Goal: Task Accomplishment & Management: Manage account settings

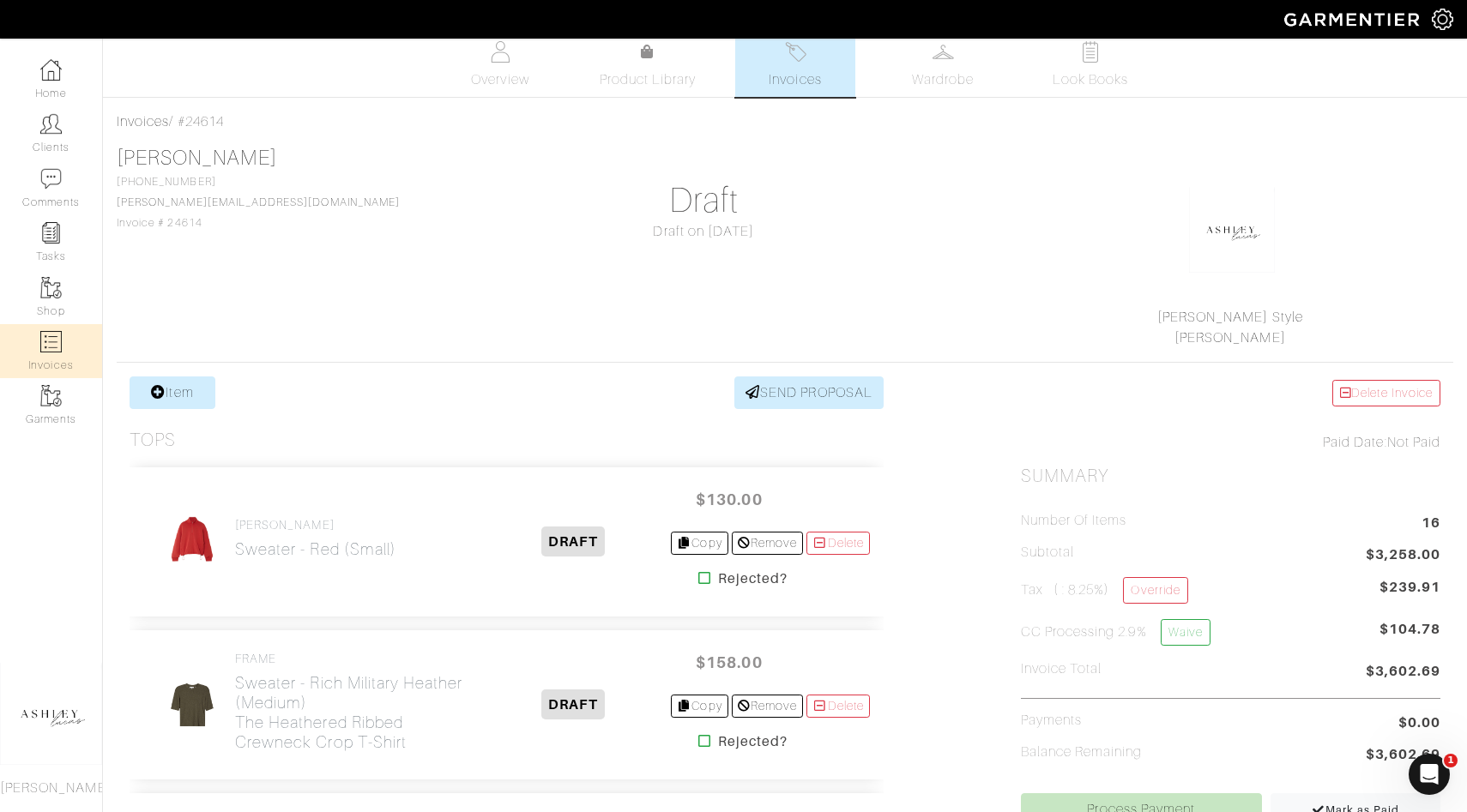
click at [55, 338] on img at bounding box center [51, 342] width 21 height 21
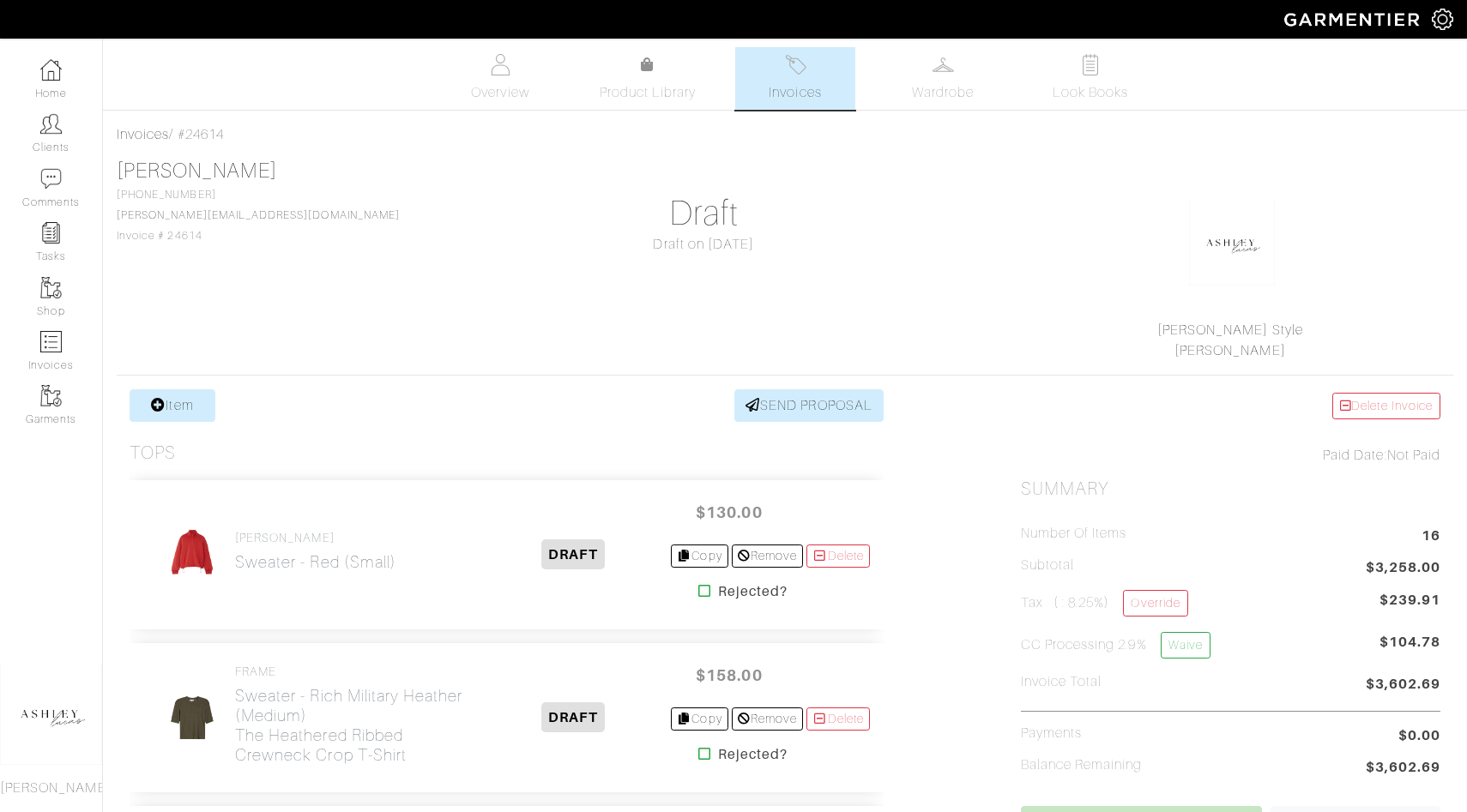
select select
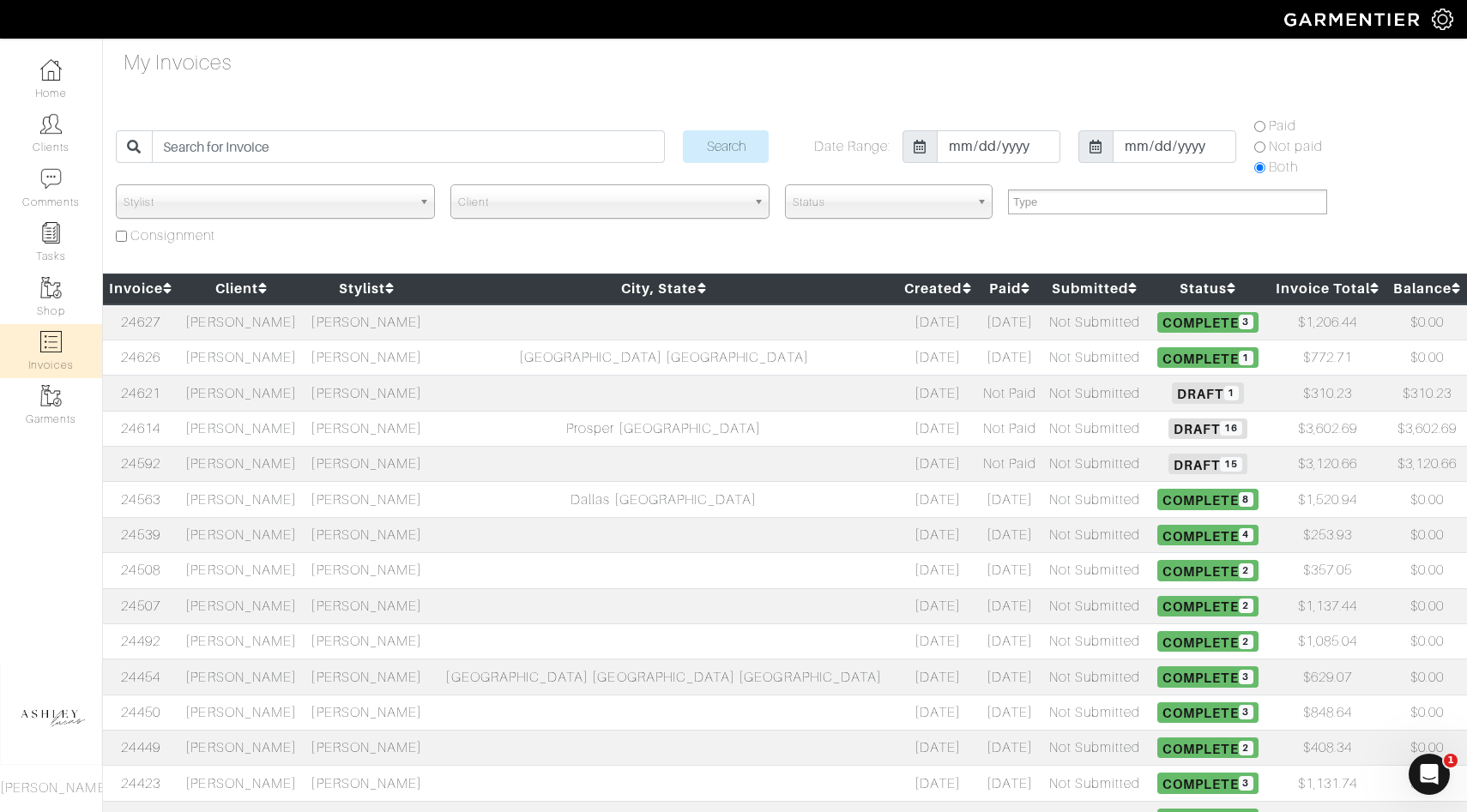
click at [1220, 468] on span "15" at bounding box center [1231, 464] width 21 height 15
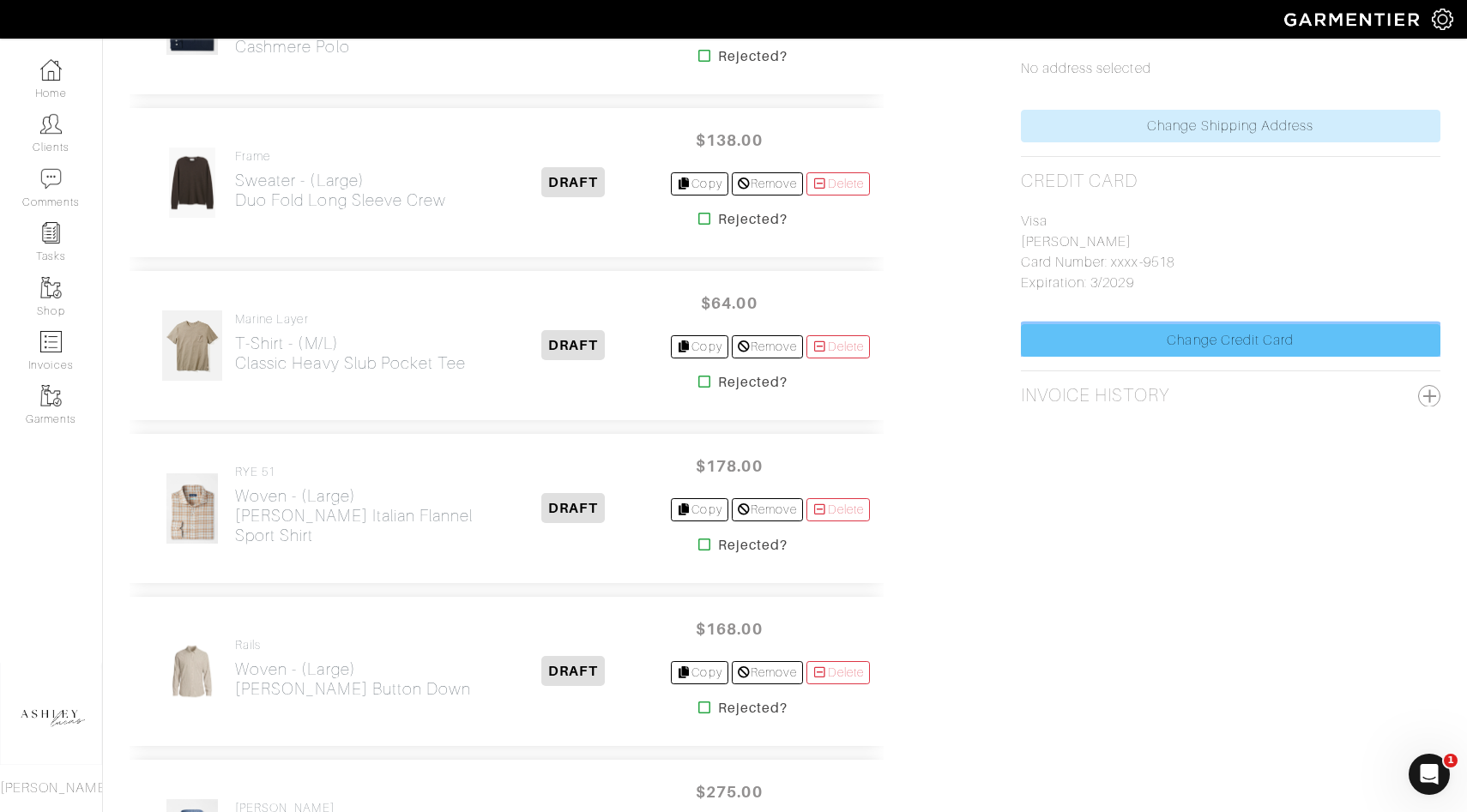
click at [1135, 349] on link "Change Credit Card" at bounding box center [1231, 341] width 420 height 33
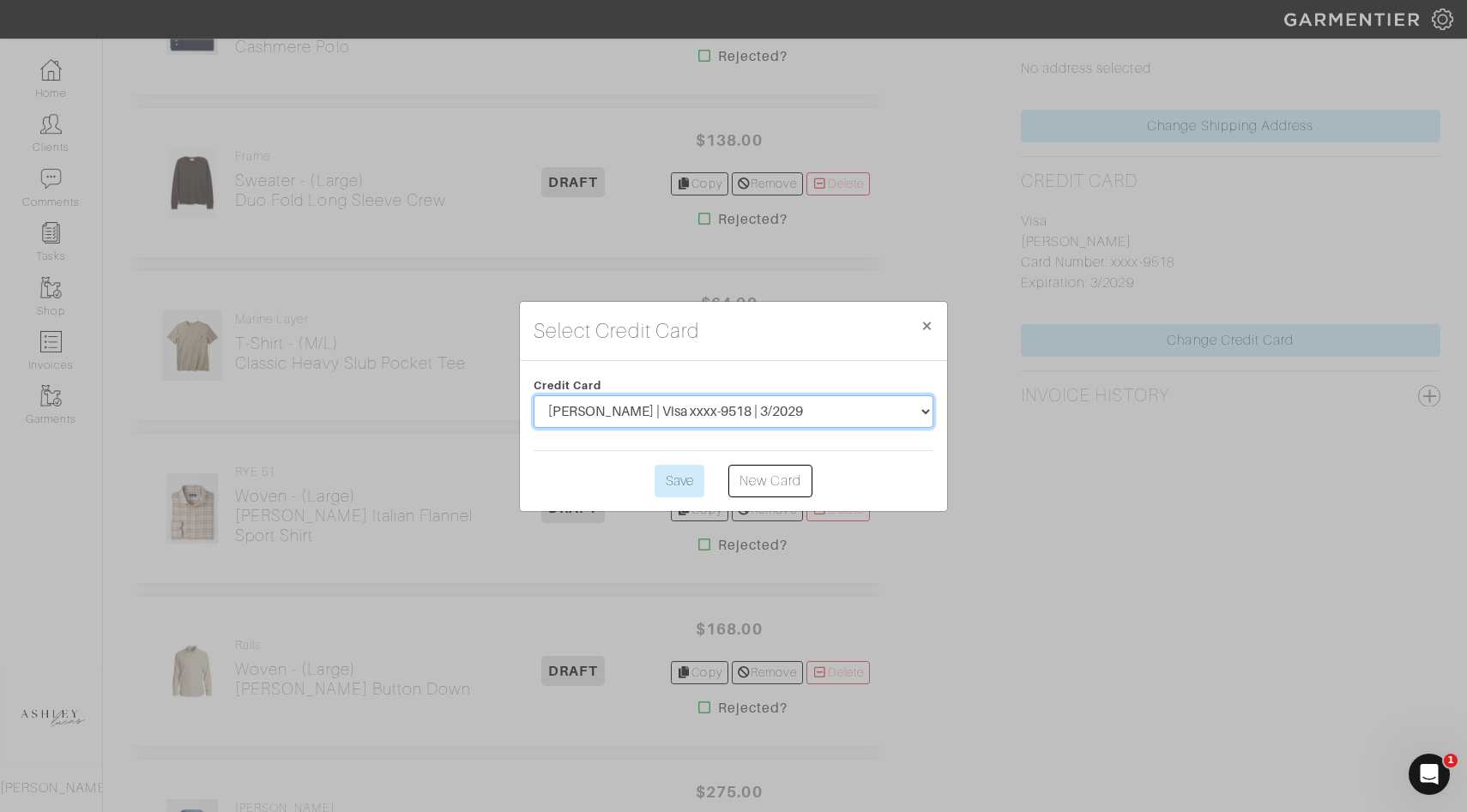
click at [784, 413] on select "[PERSON_NAME] | MasterCard xxxx-0867 | 4/2025 [PERSON_NAME] | Visa xxxx-9518 | …" at bounding box center [734, 412] width 400 height 33
select select "4684"
click at [694, 489] on input "Save" at bounding box center [679, 482] width 50 height 33
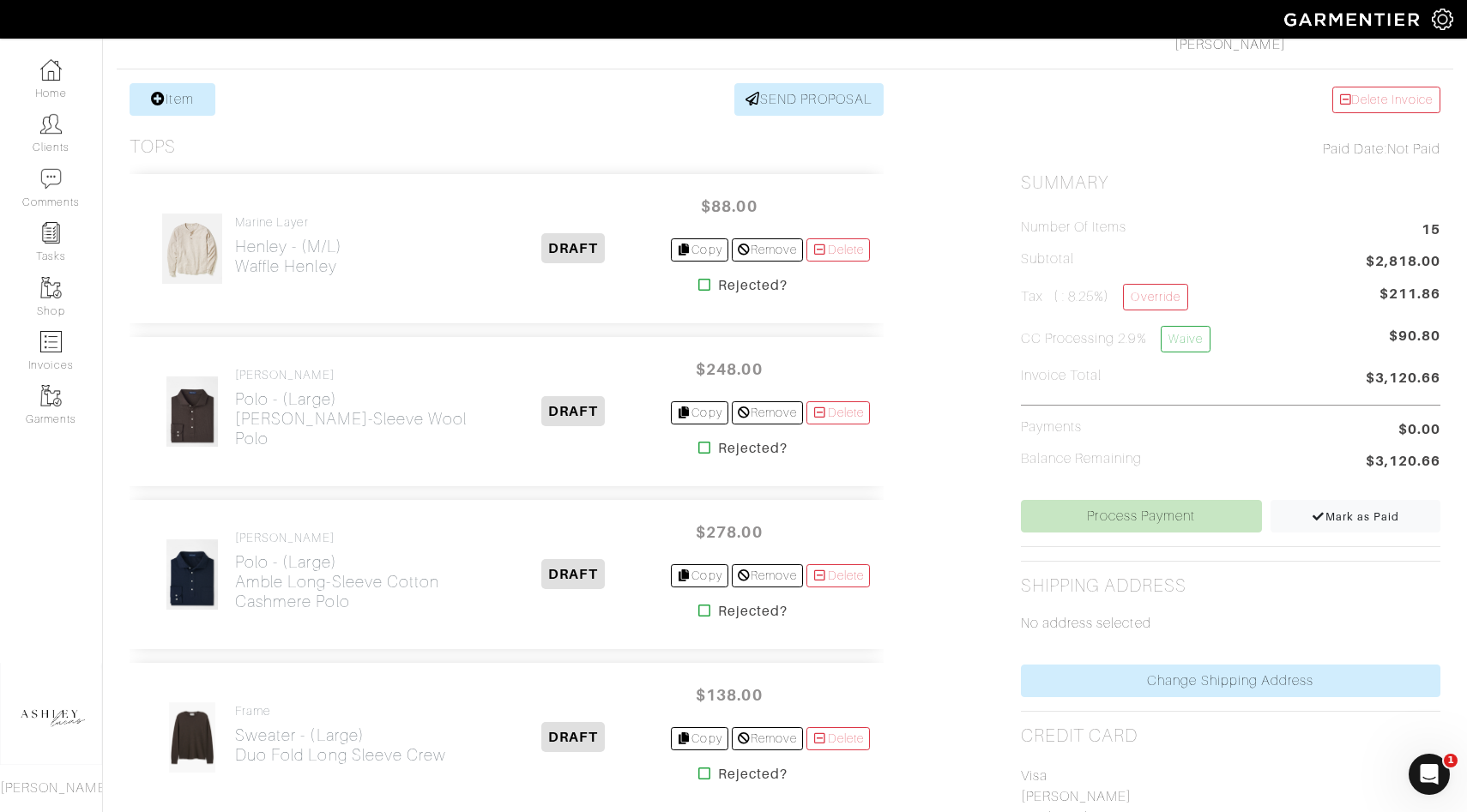
scroll to position [371, 0]
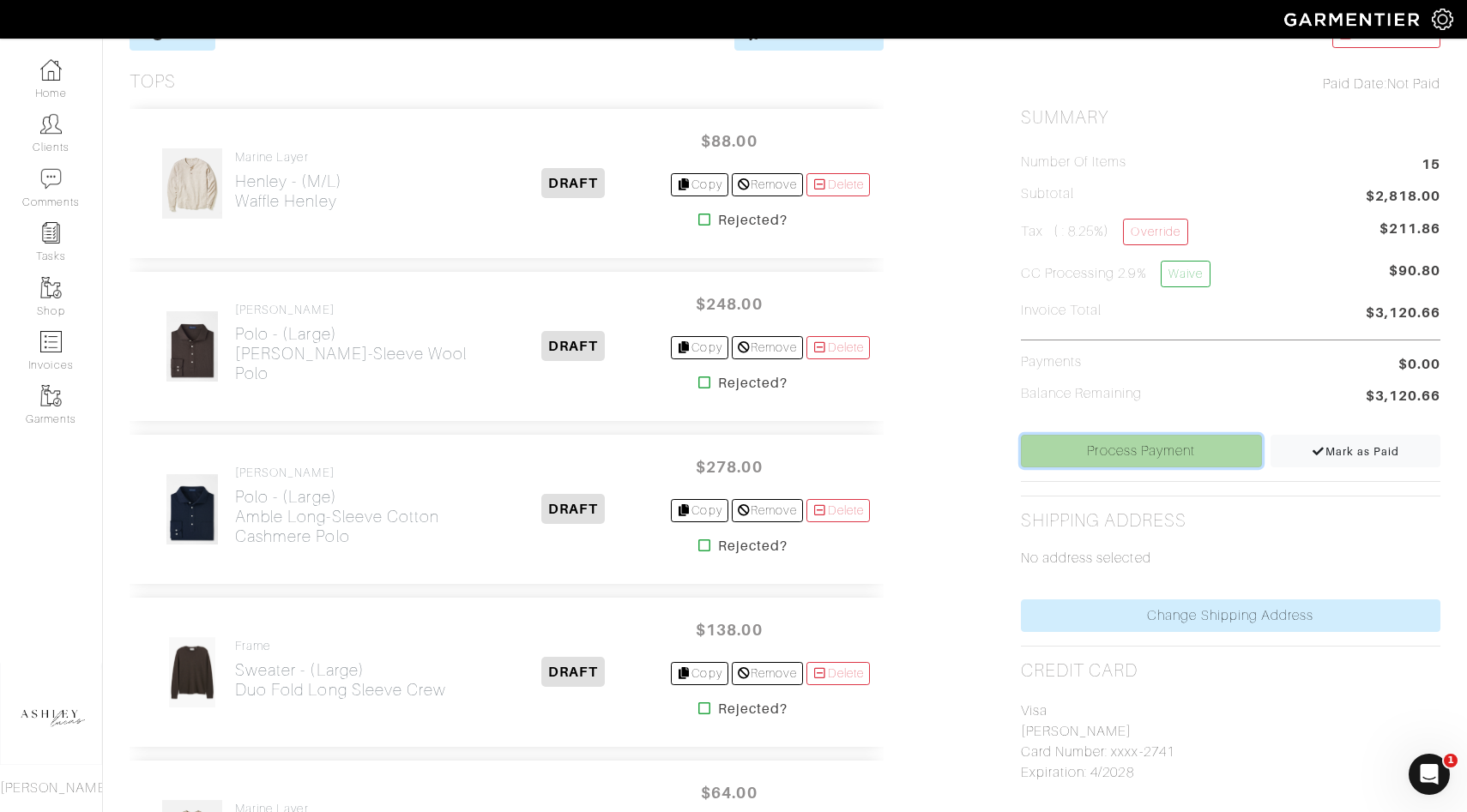
click at [1080, 461] on link "Process Payment" at bounding box center [1142, 452] width 241 height 33
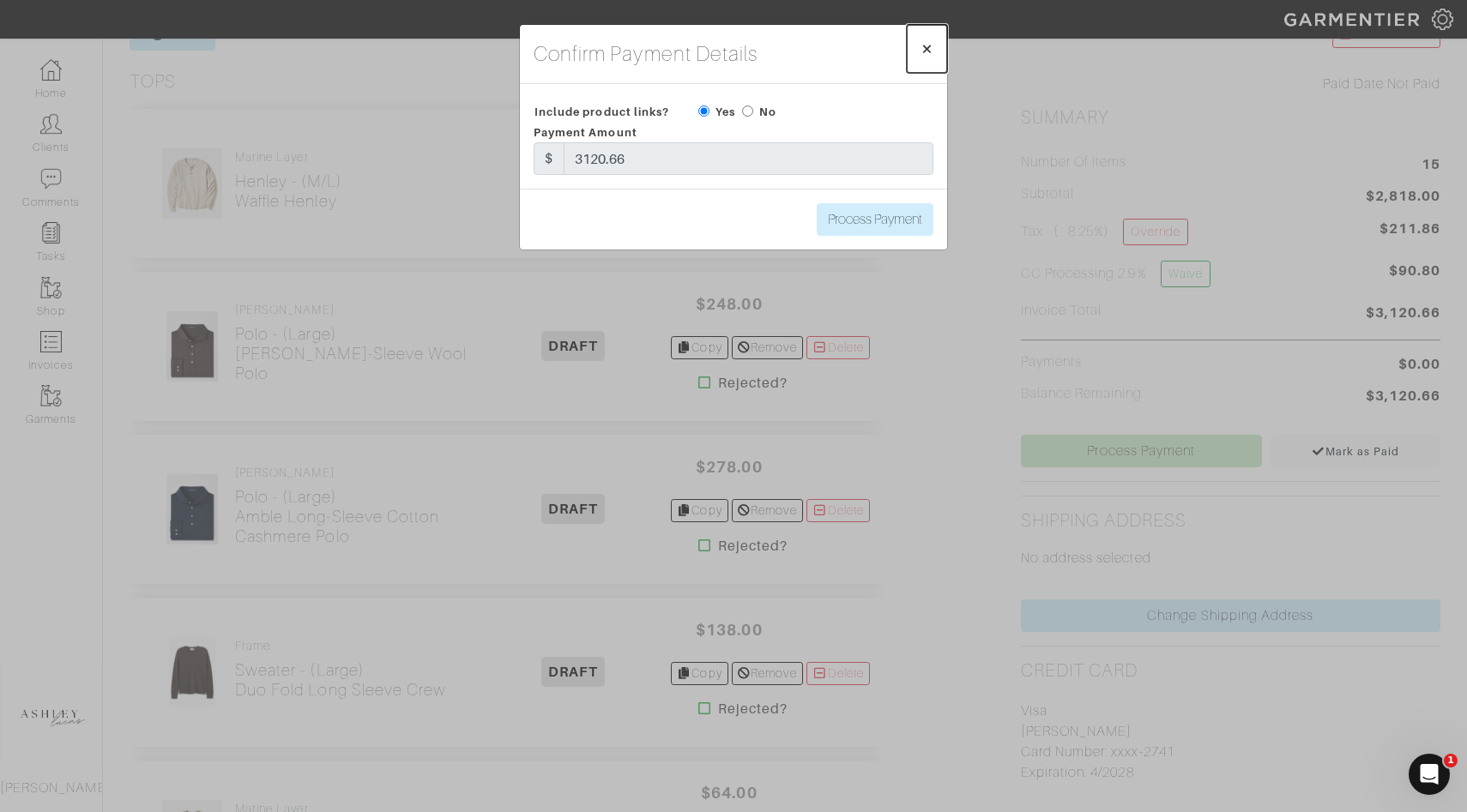
click at [933, 46] on span "×" at bounding box center [927, 49] width 13 height 23
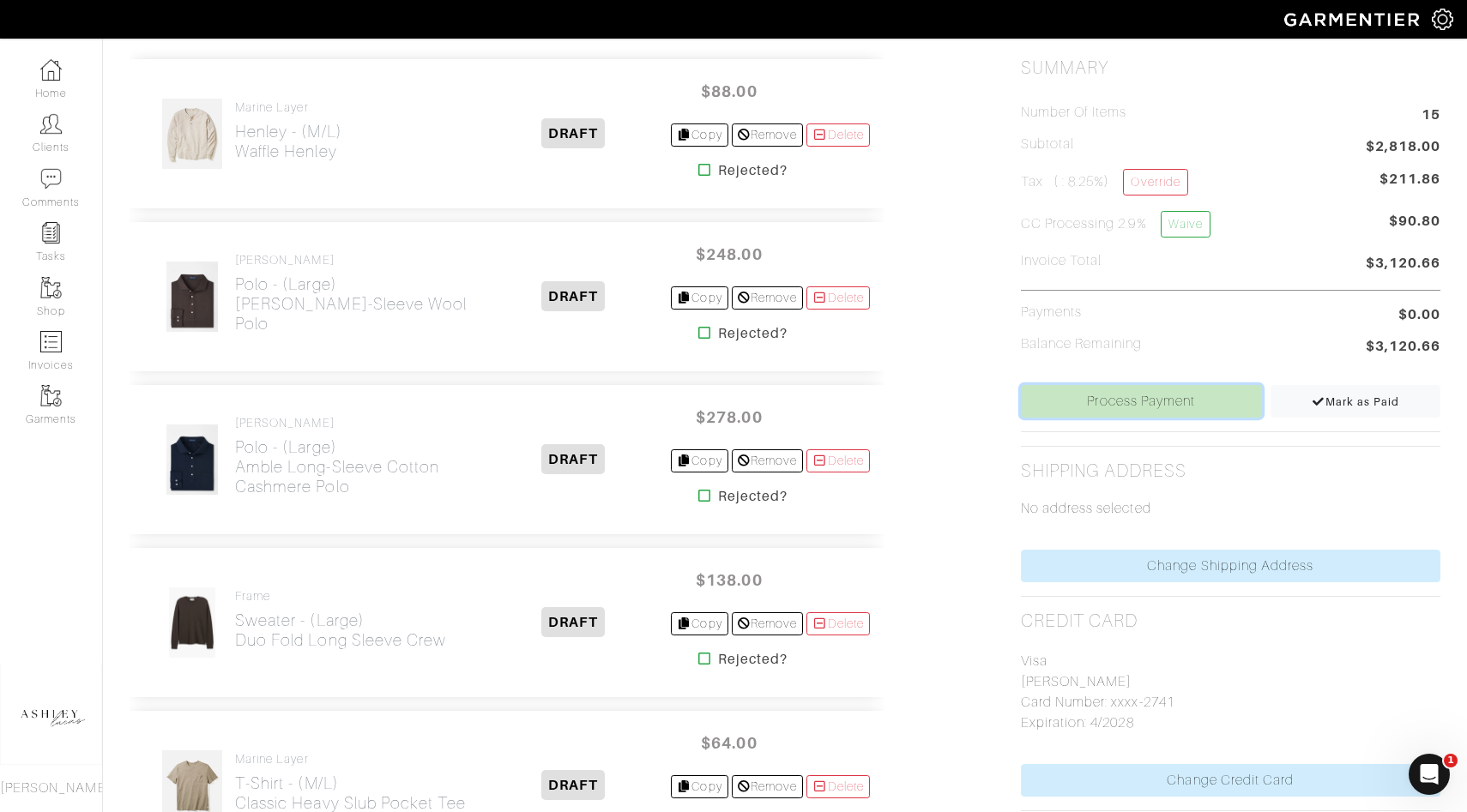
scroll to position [423, 0]
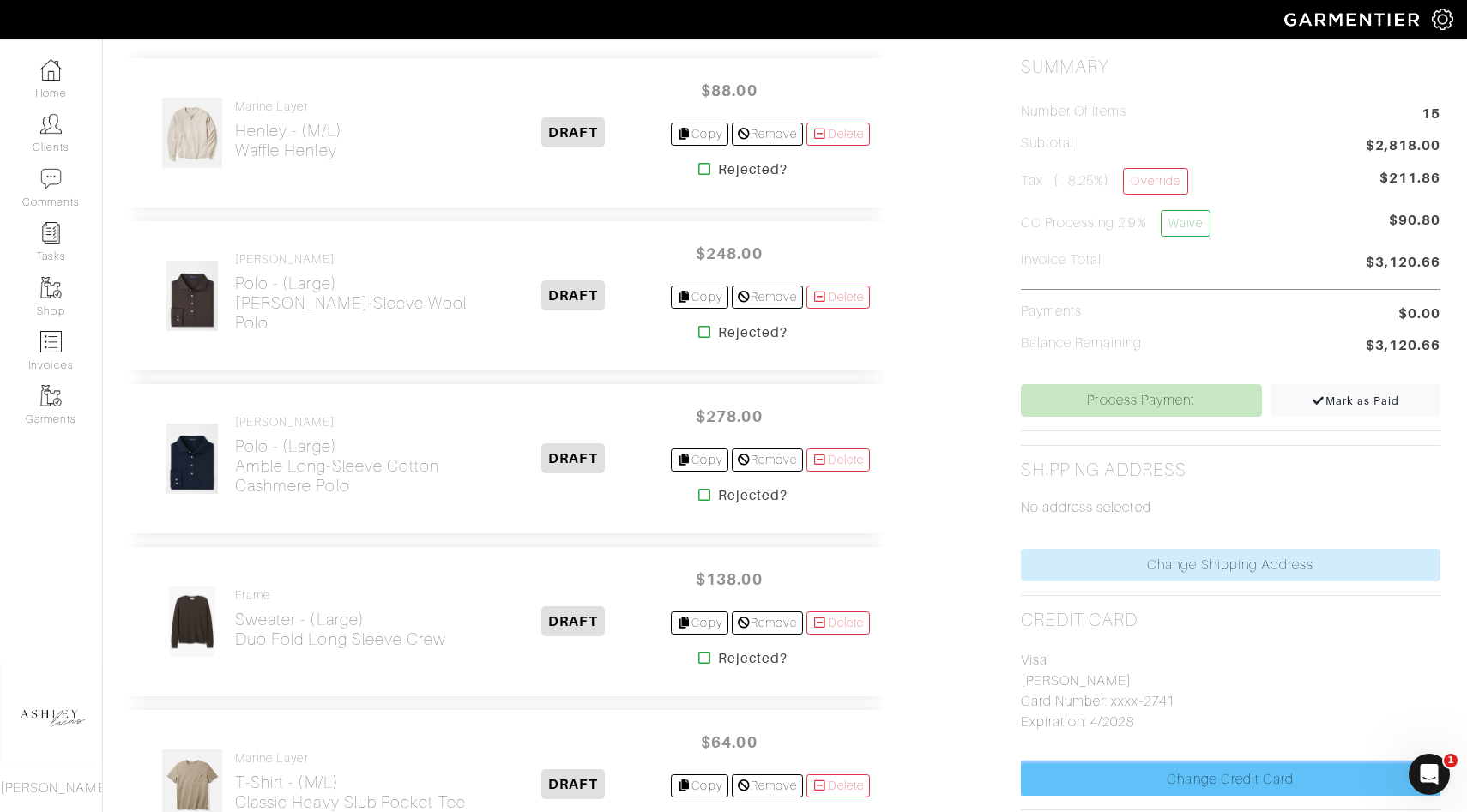
click at [1076, 770] on link "Change Credit Card" at bounding box center [1231, 780] width 420 height 33
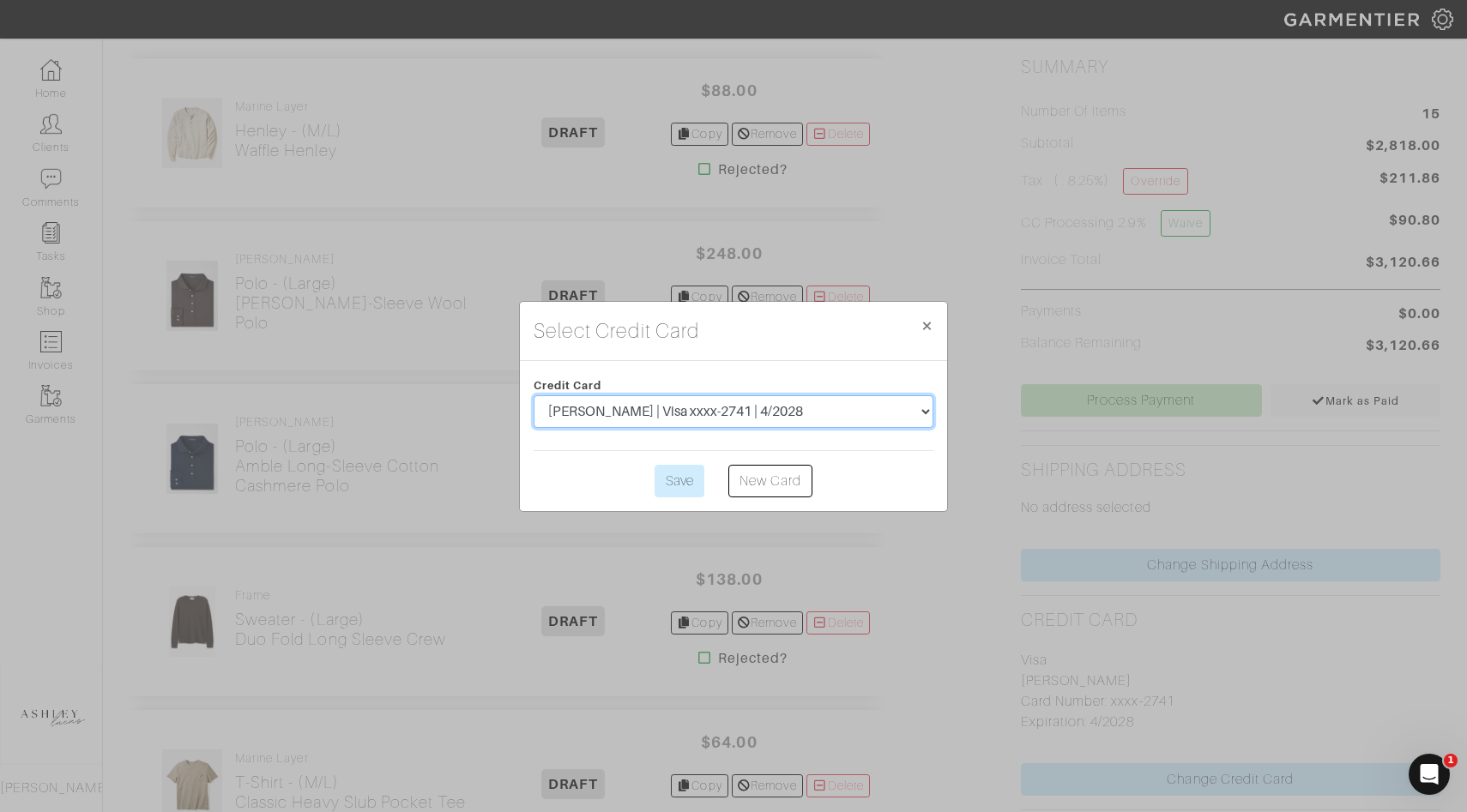
click at [716, 415] on select "[PERSON_NAME] | MasterCard xxxx-0867 | 4/2025 [PERSON_NAME] | Visa xxxx-9518 | …" at bounding box center [734, 412] width 400 height 33
click at [721, 400] on select "[PERSON_NAME] | MasterCard xxxx-0867 | 4/2025 [PERSON_NAME] | Visa xxxx-9518 | …" at bounding box center [734, 412] width 400 height 33
click at [959, 640] on div "Select Credit Card × Close Credit Card [PERSON_NAME] | MasterCard xxxx-0867 | 4…" at bounding box center [734, 406] width 1467 height 812
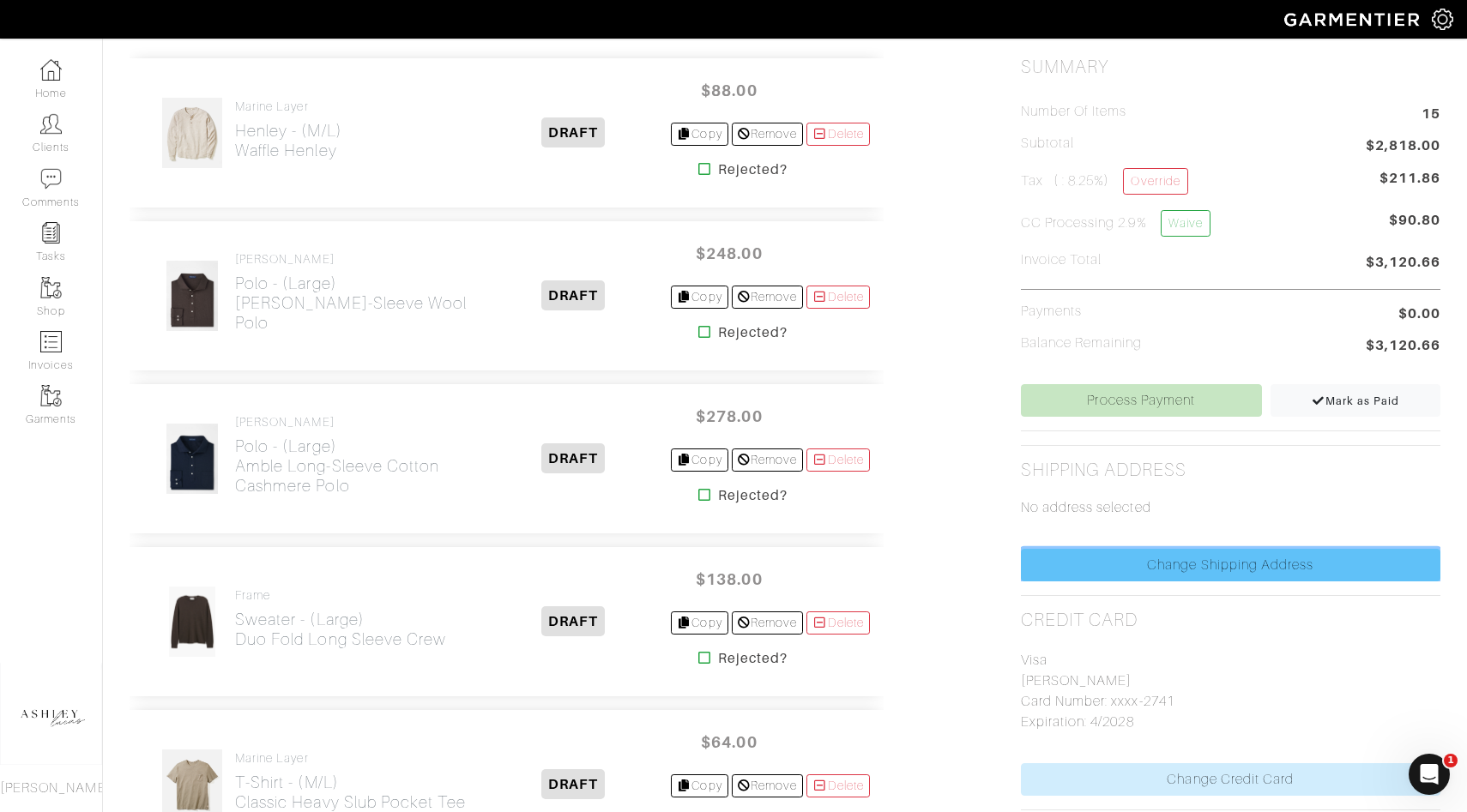
click at [1115, 558] on link "Change Shipping Address" at bounding box center [1231, 565] width 420 height 33
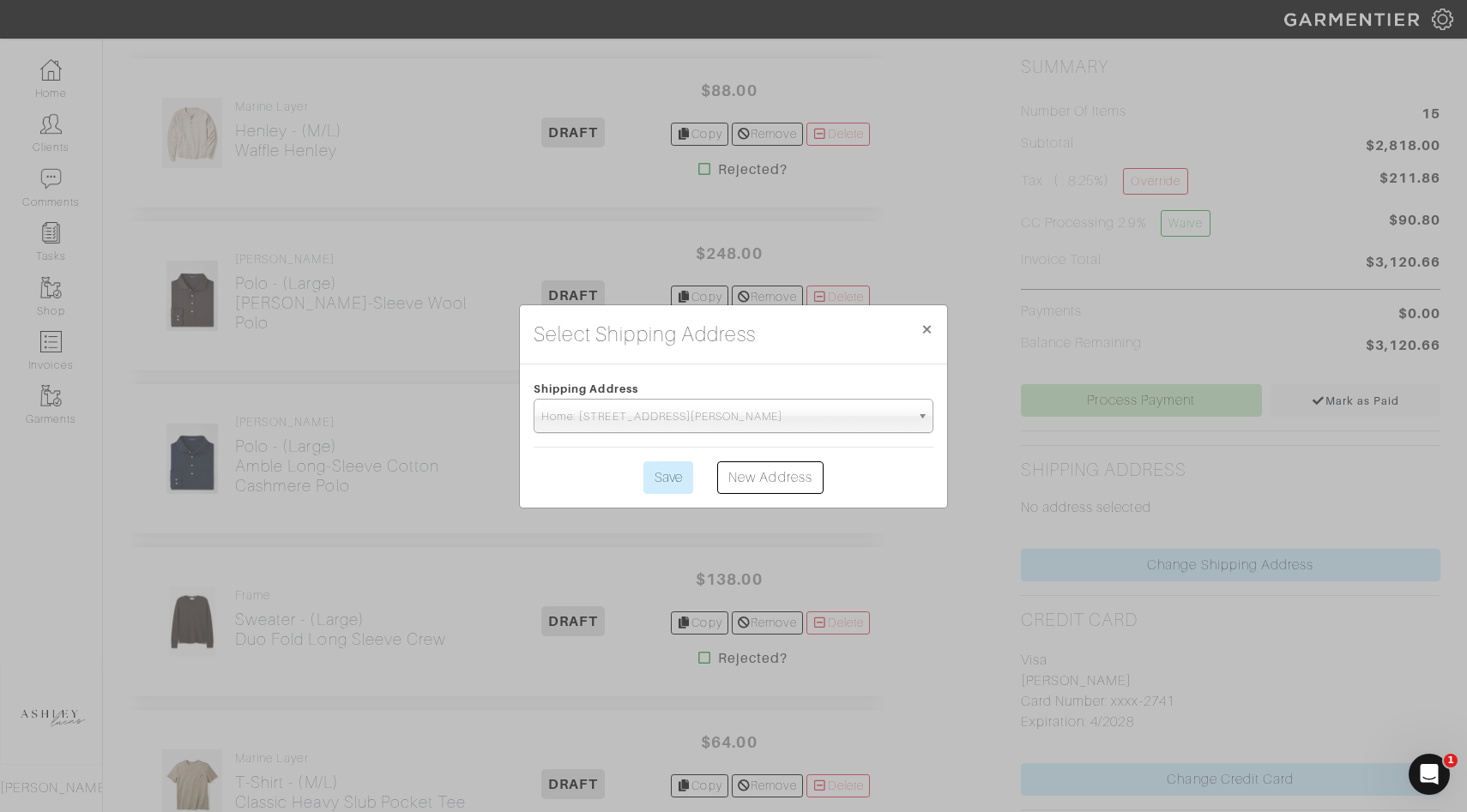
click at [774, 413] on span "Home: [STREET_ADDRESS][PERSON_NAME]" at bounding box center [726, 417] width 369 height 34
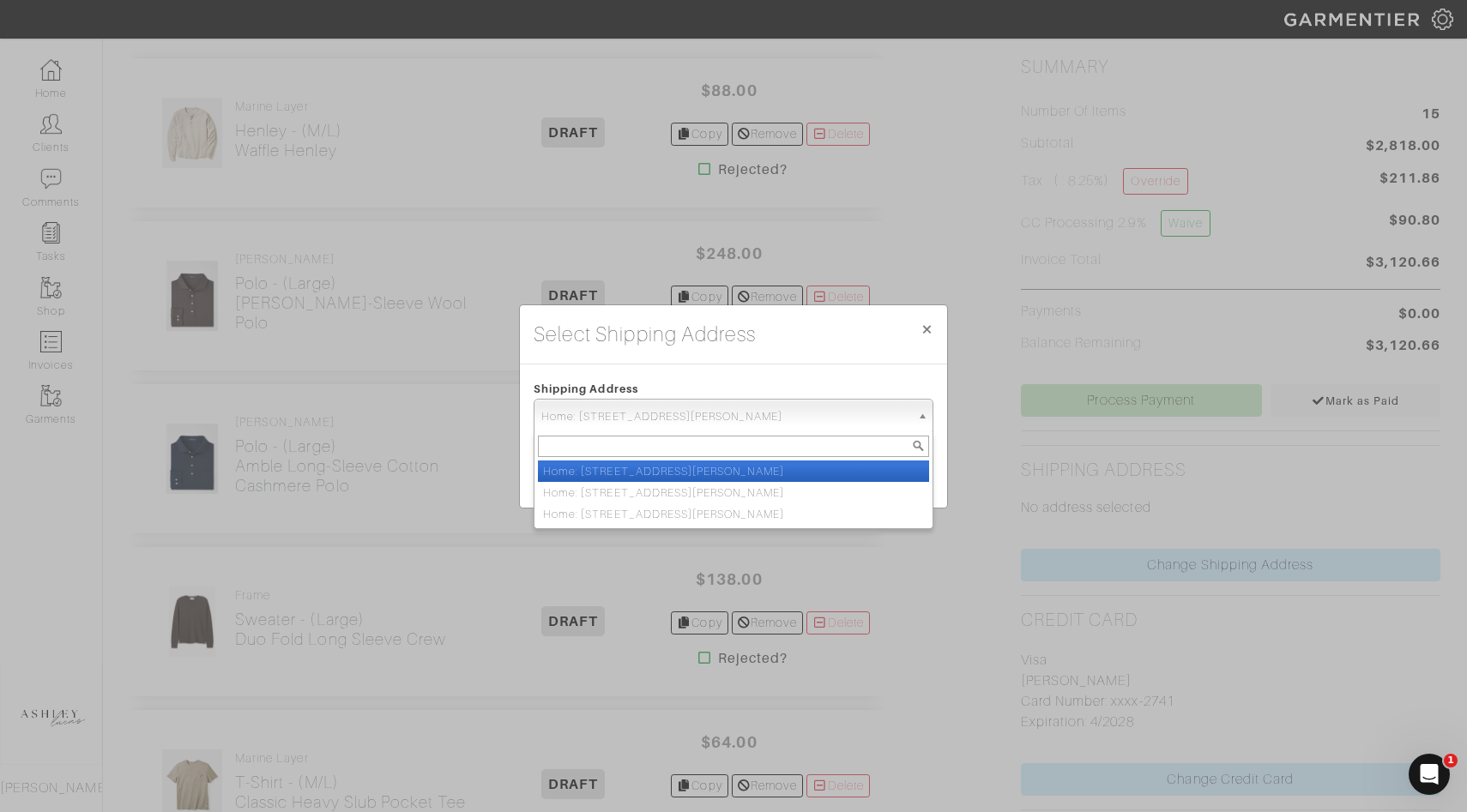
click at [779, 468] on li "Home: [STREET_ADDRESS][PERSON_NAME]" at bounding box center [734, 471] width 392 height 21
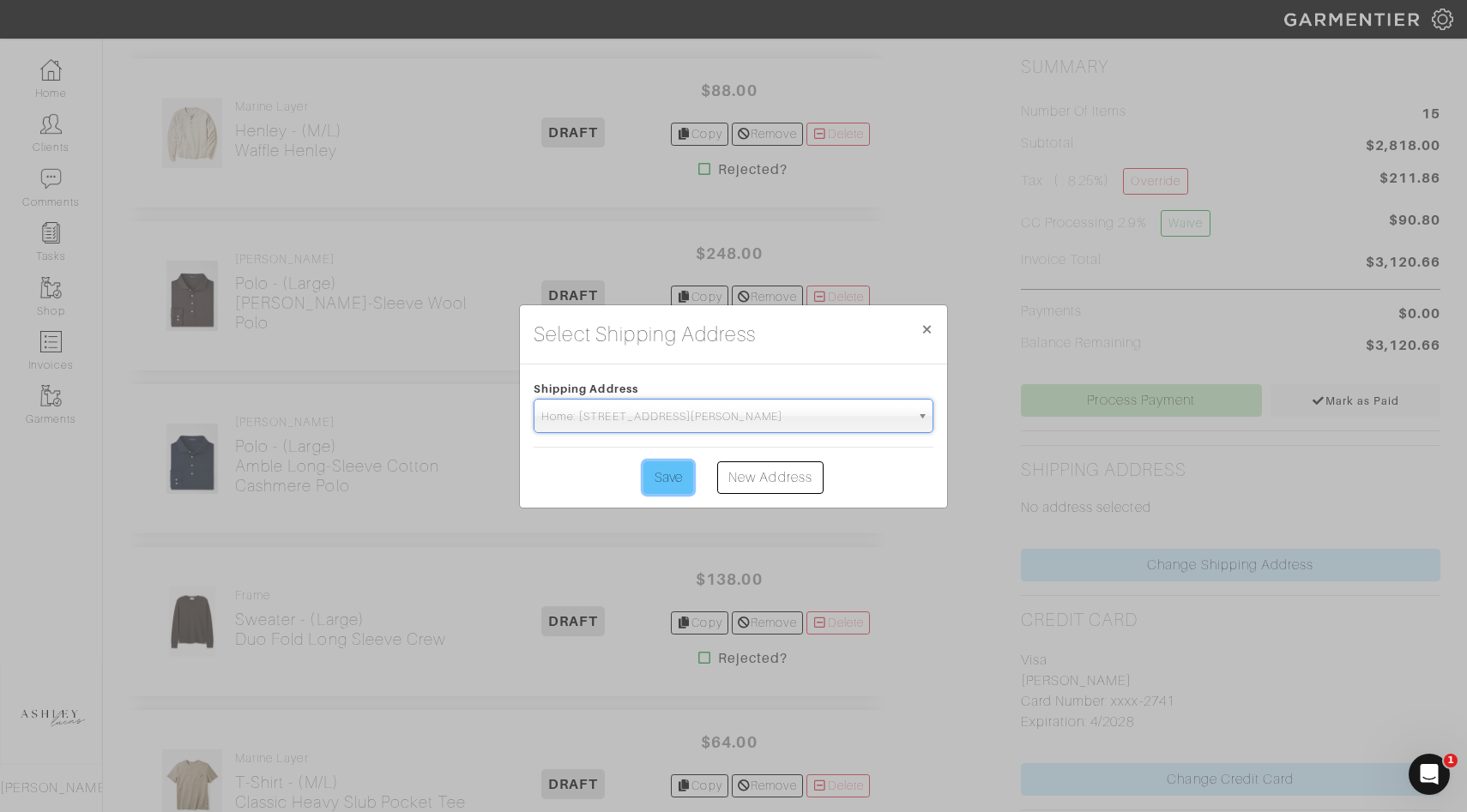
click at [669, 486] on input "Save" at bounding box center [667, 478] width 50 height 33
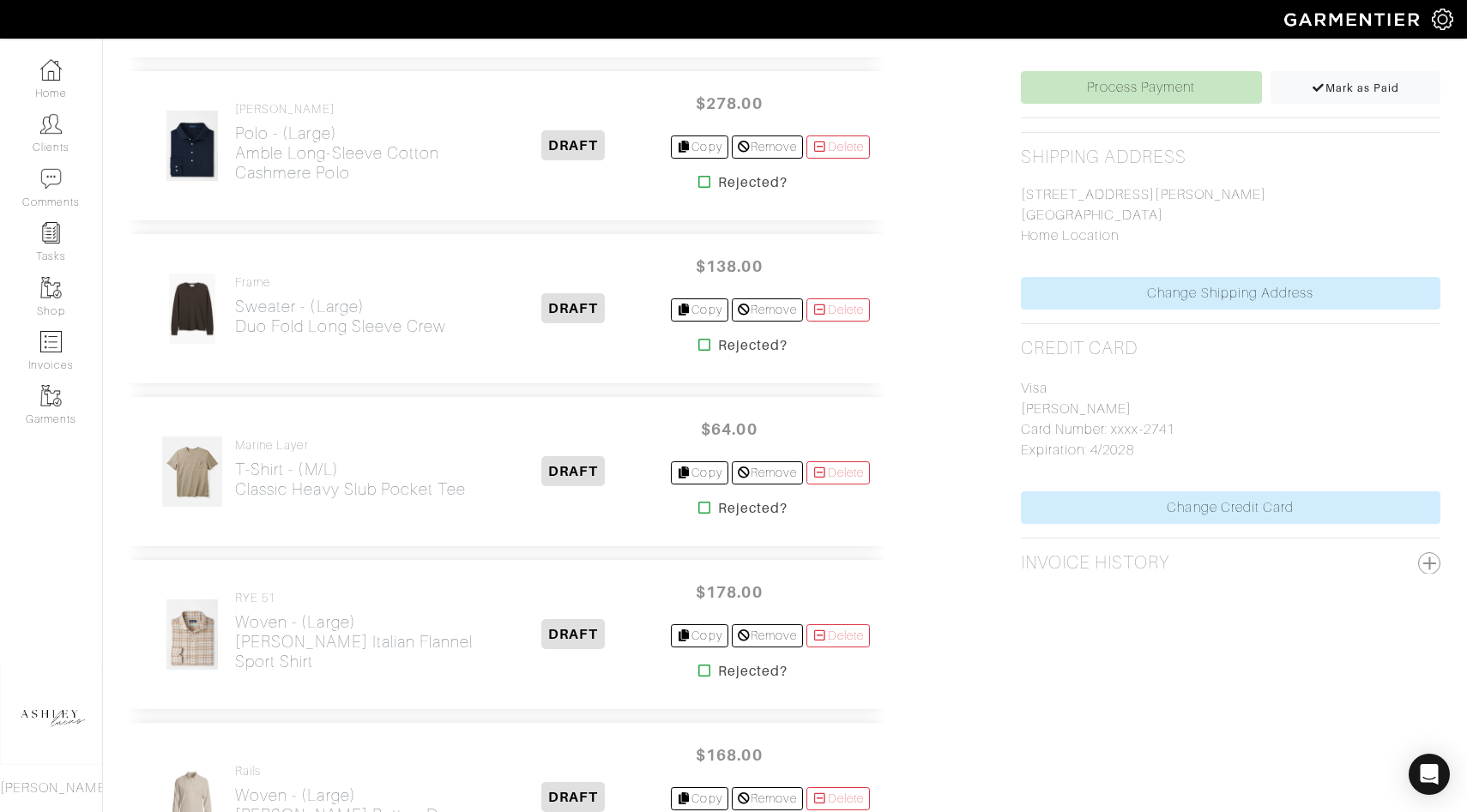
scroll to position [736, 0]
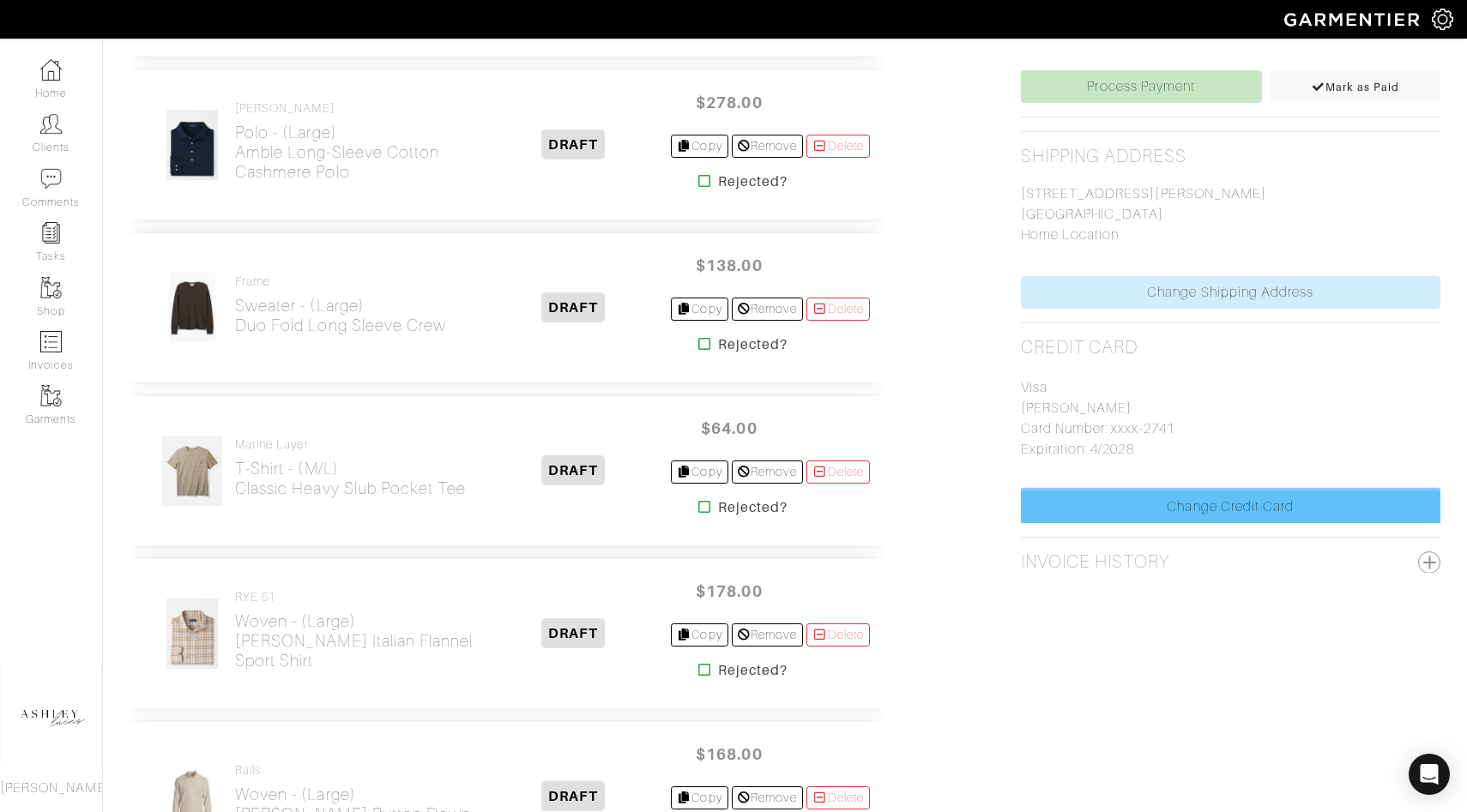
click at [1142, 515] on link "Change Credit Card" at bounding box center [1231, 507] width 420 height 33
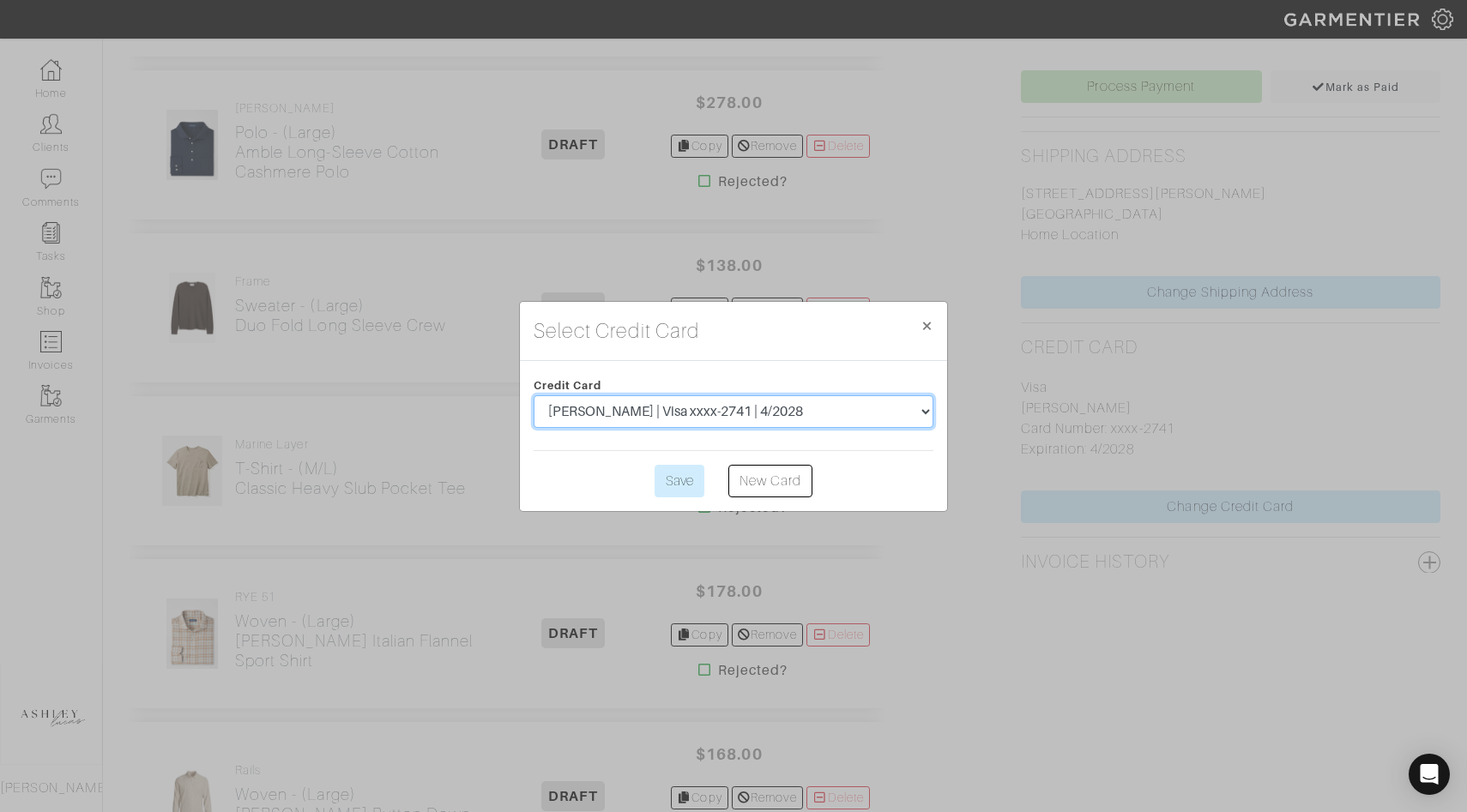
click at [782, 406] on select "[PERSON_NAME] | MasterCard xxxx-0867 | 4/2025 [PERSON_NAME] | Visa xxxx-9518 | …" at bounding box center [734, 412] width 400 height 33
click at [688, 475] on input "Save" at bounding box center [679, 482] width 50 height 33
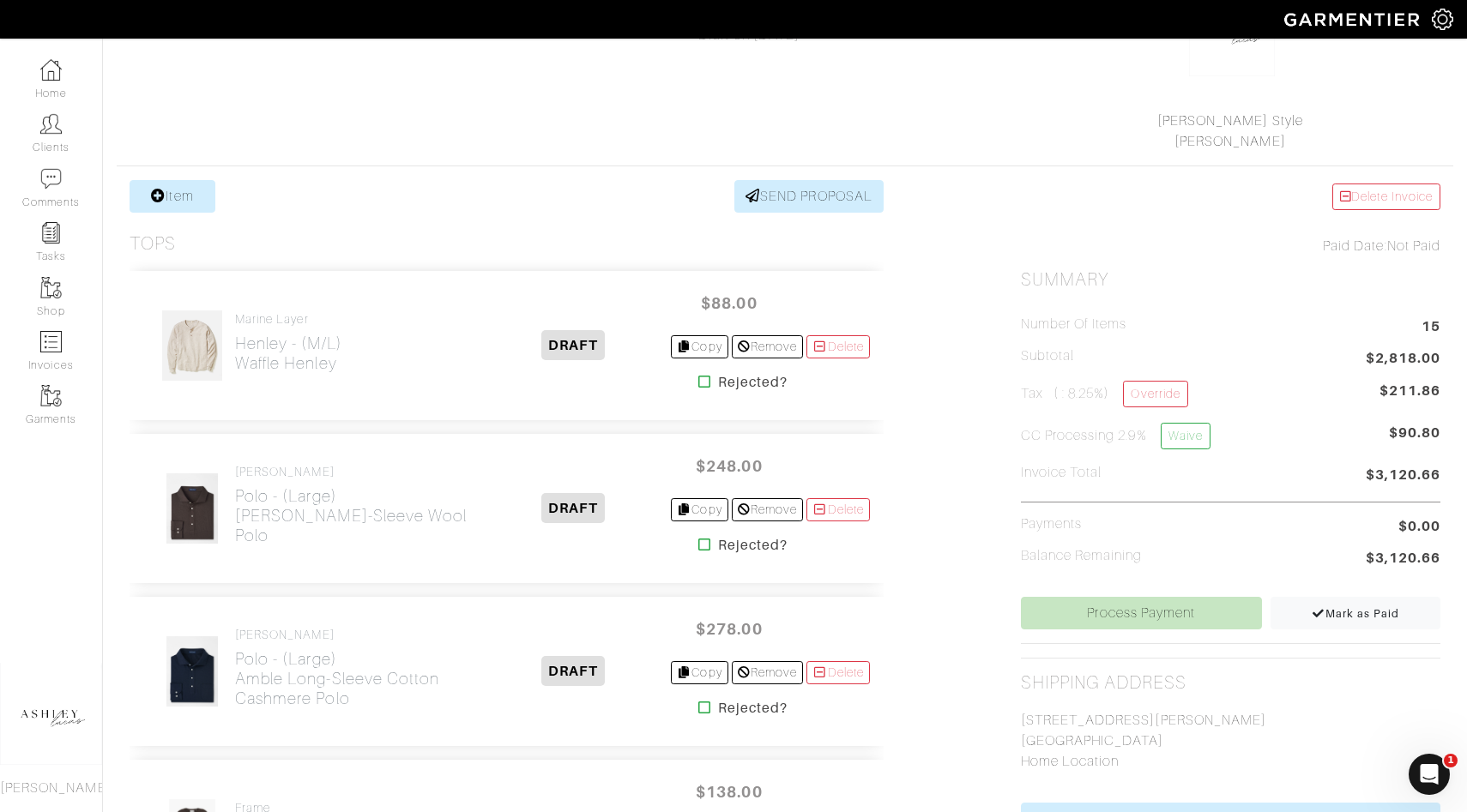
scroll to position [307, 0]
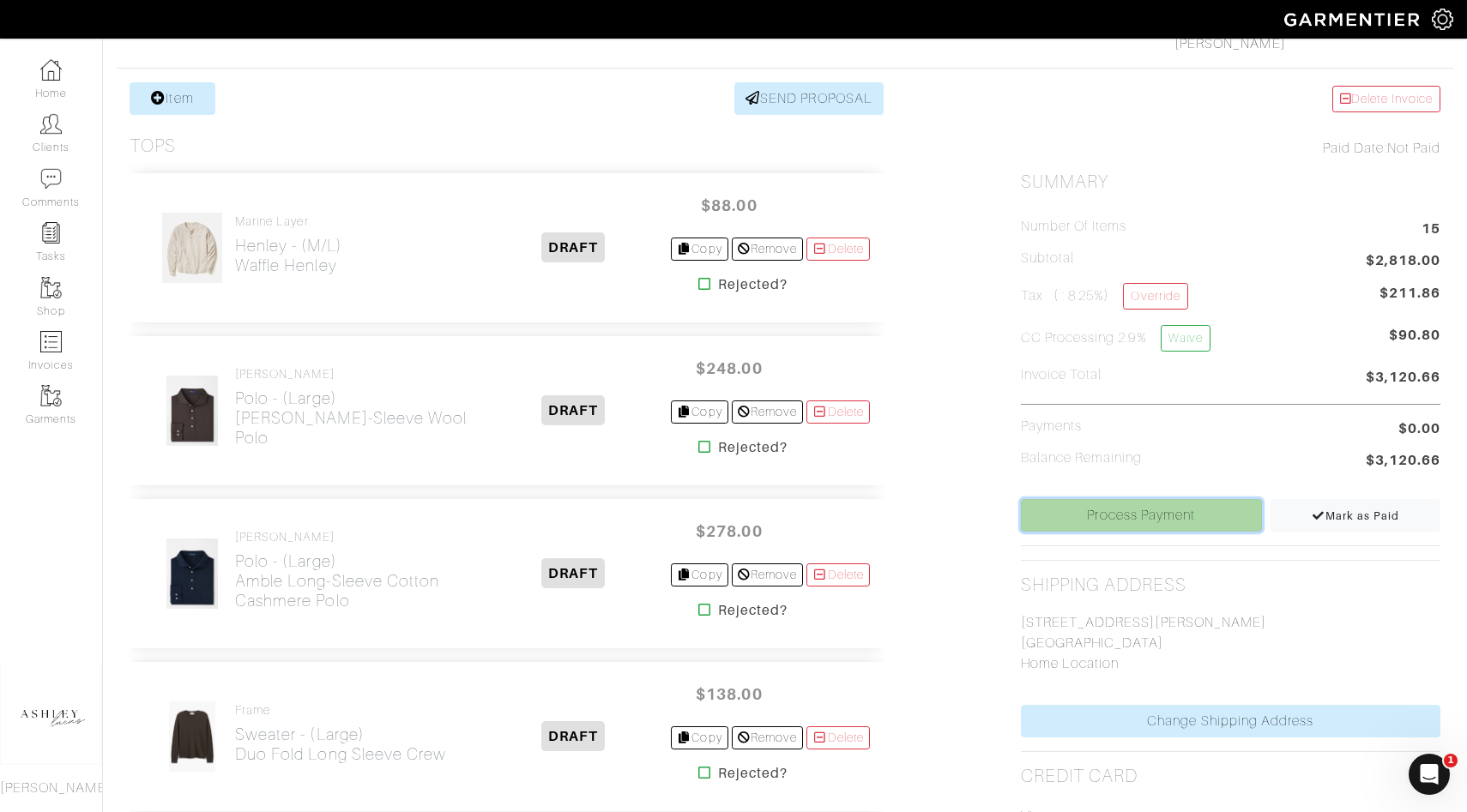
click at [1157, 507] on link "Process Payment" at bounding box center [1142, 516] width 241 height 33
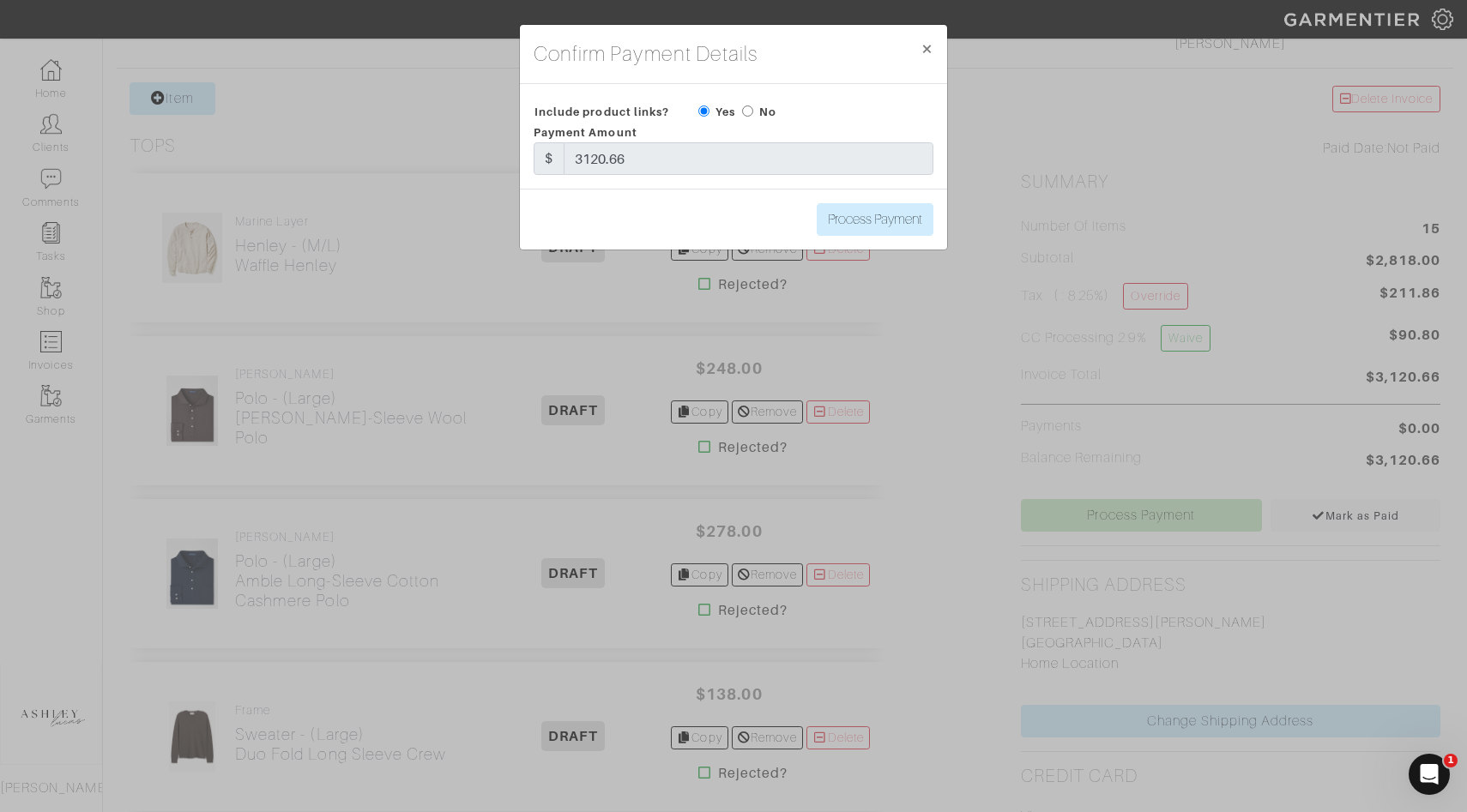
click at [748, 108] on input "radio" at bounding box center [747, 111] width 11 height 11
radio input "true"
click at [847, 216] on input "Process Payment" at bounding box center [875, 220] width 117 height 33
type input "Process Payment"
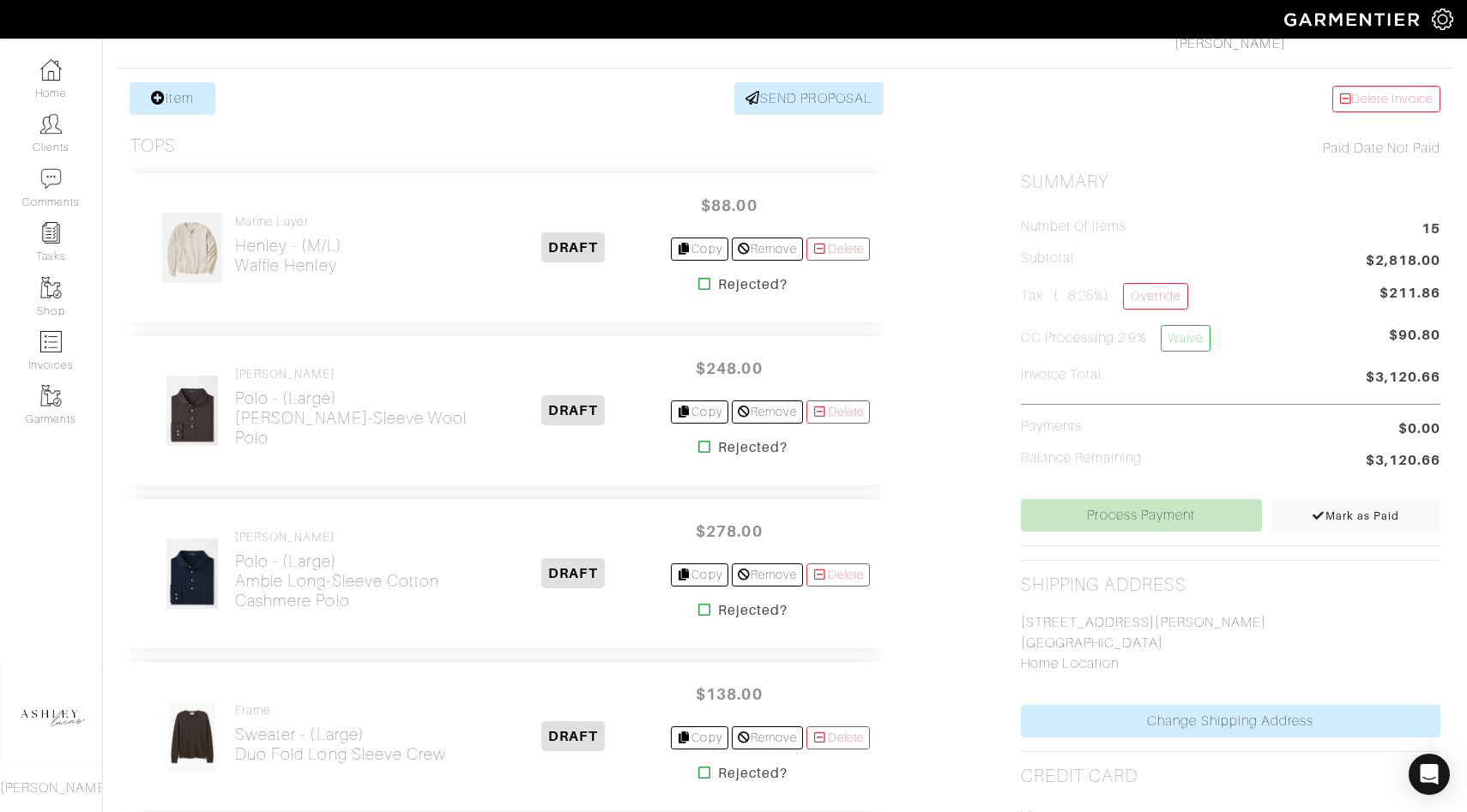
scroll to position [0, 0]
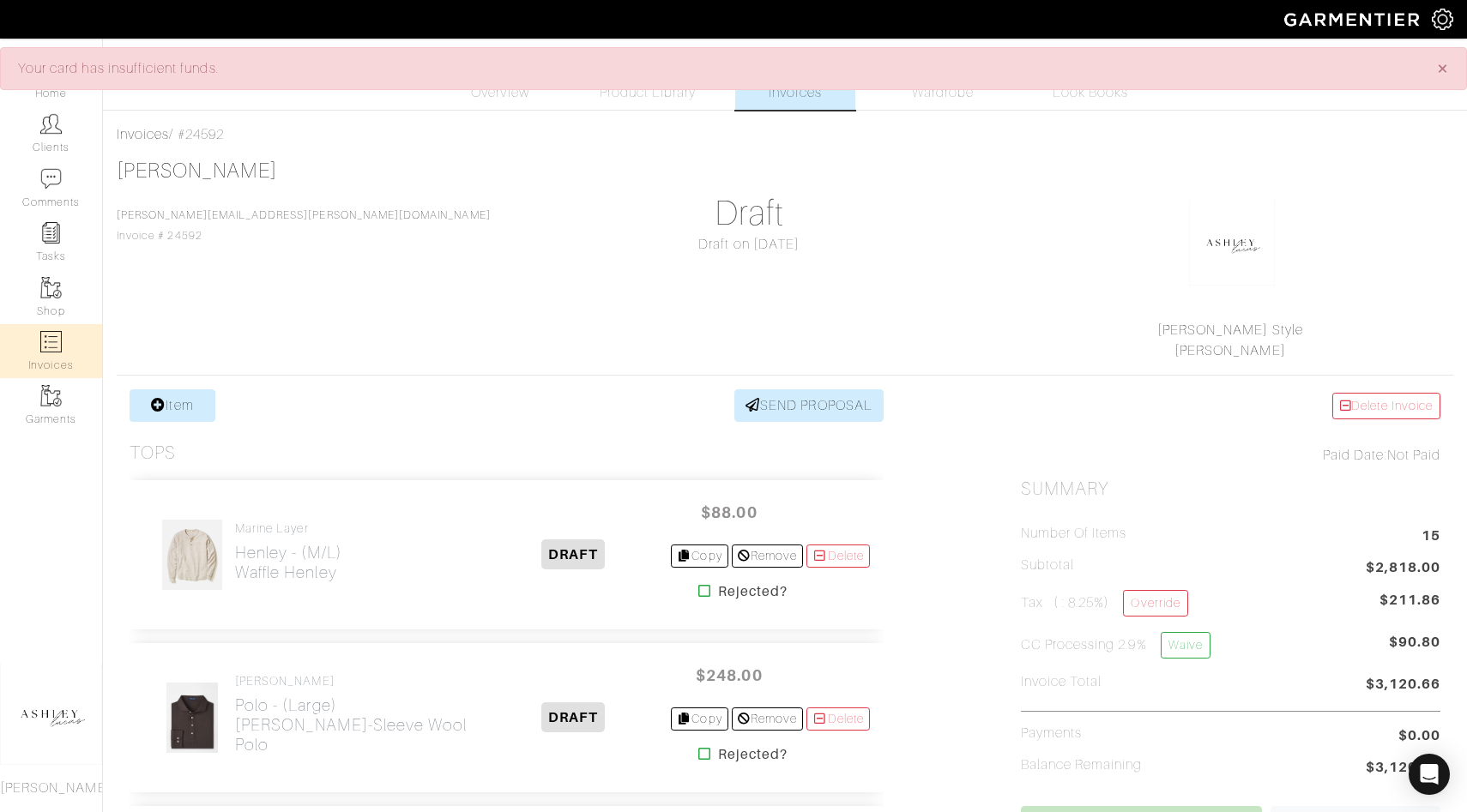
click at [58, 335] on img at bounding box center [51, 342] width 21 height 21
select select
